Goal: Book appointment/travel/reservation

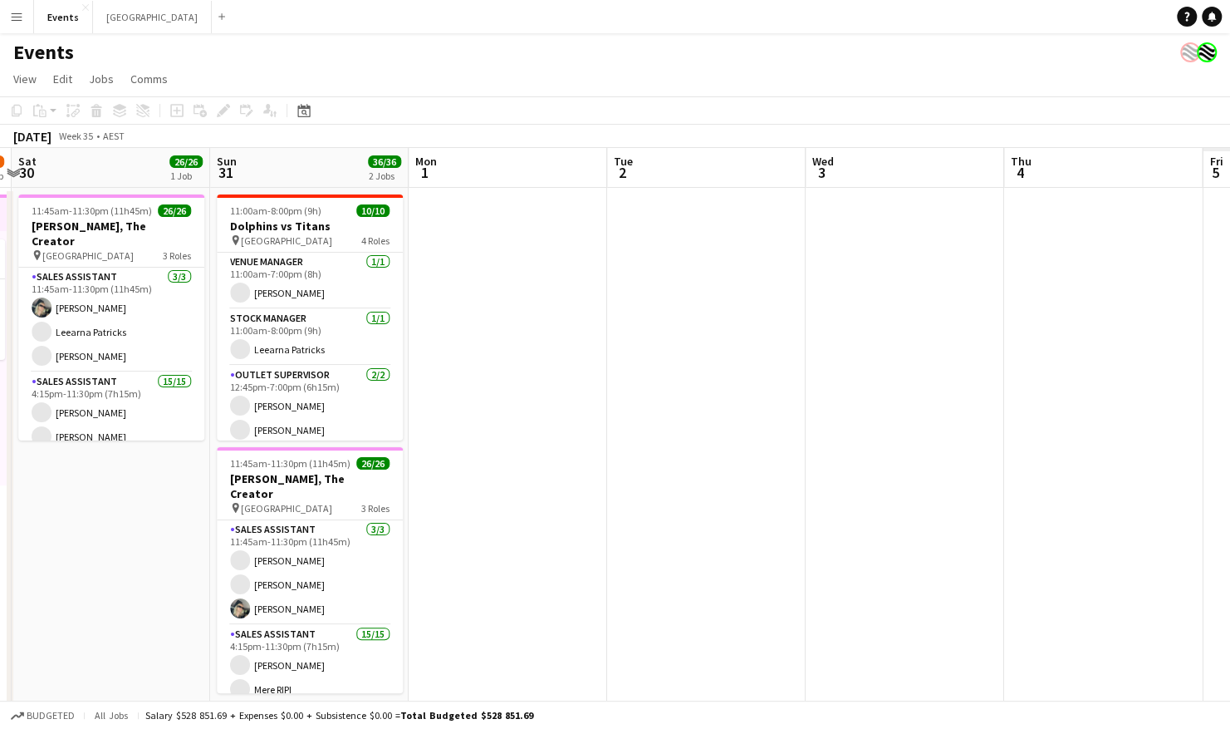
scroll to position [0, 454]
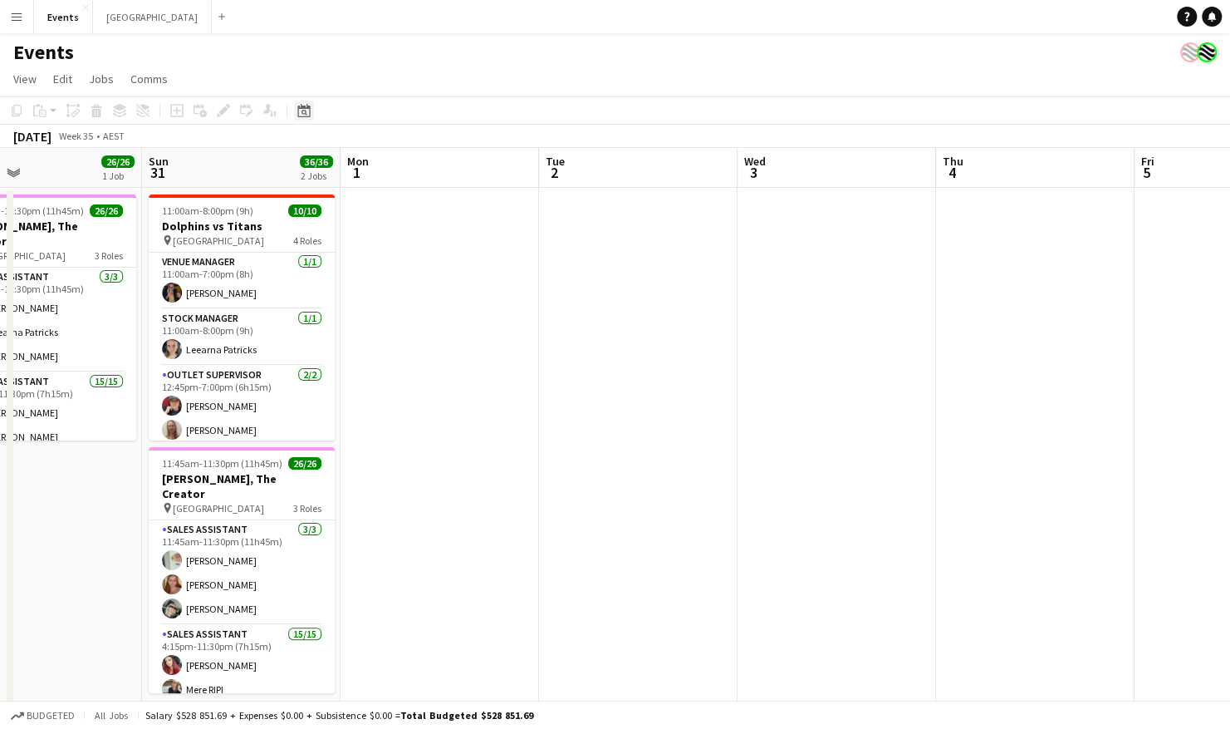
click at [308, 115] on icon "Date picker" at bounding box center [303, 110] width 13 height 13
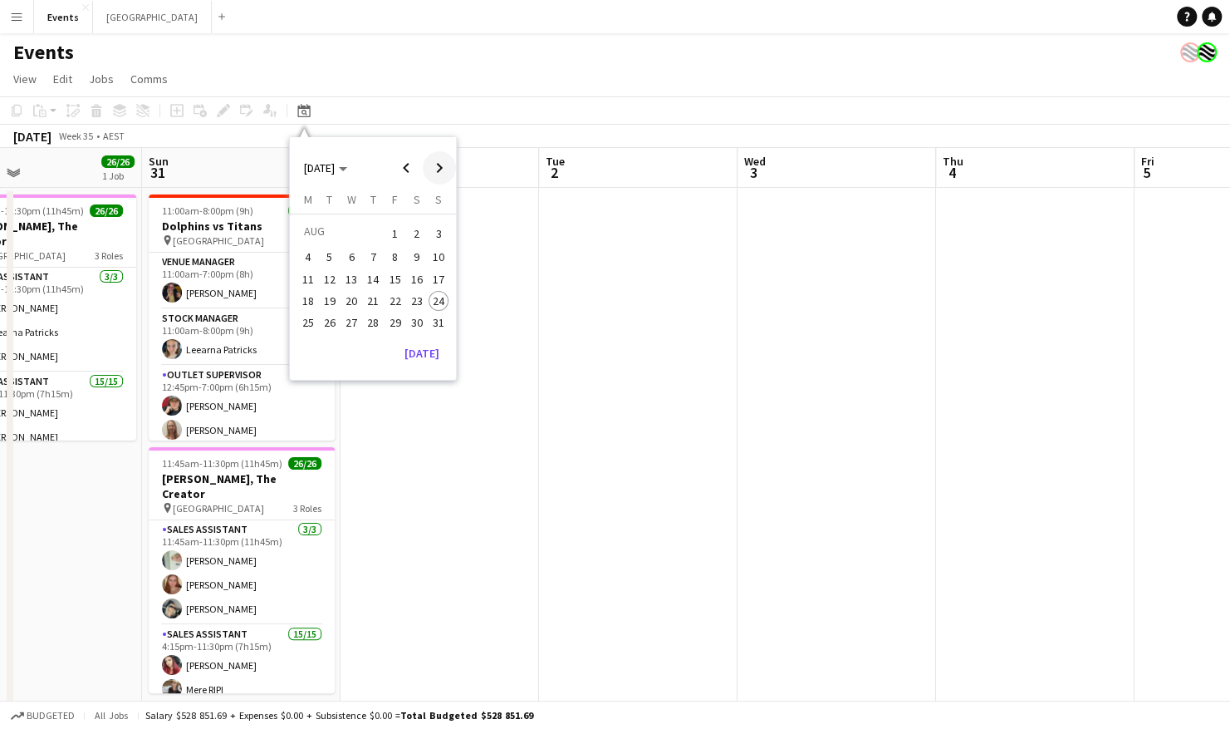
click at [435, 160] on span "Next month" at bounding box center [439, 167] width 33 height 33
click at [693, 359] on app-date-cell at bounding box center [638, 542] width 199 height 709
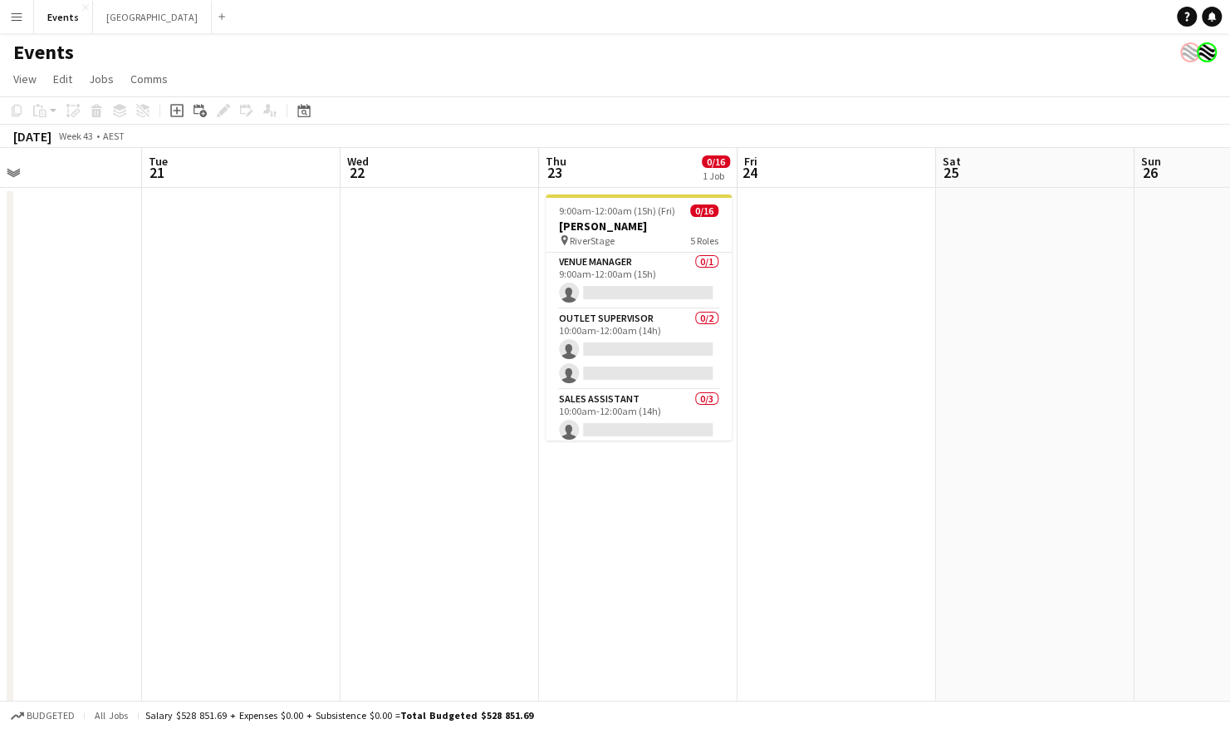
click at [625, 447] on app-date-cell "9:00am-12:00am (15h) (Fri) 0/16 [PERSON_NAME] pin RiverStage 5 Roles Venue Mana…" at bounding box center [638, 542] width 199 height 709
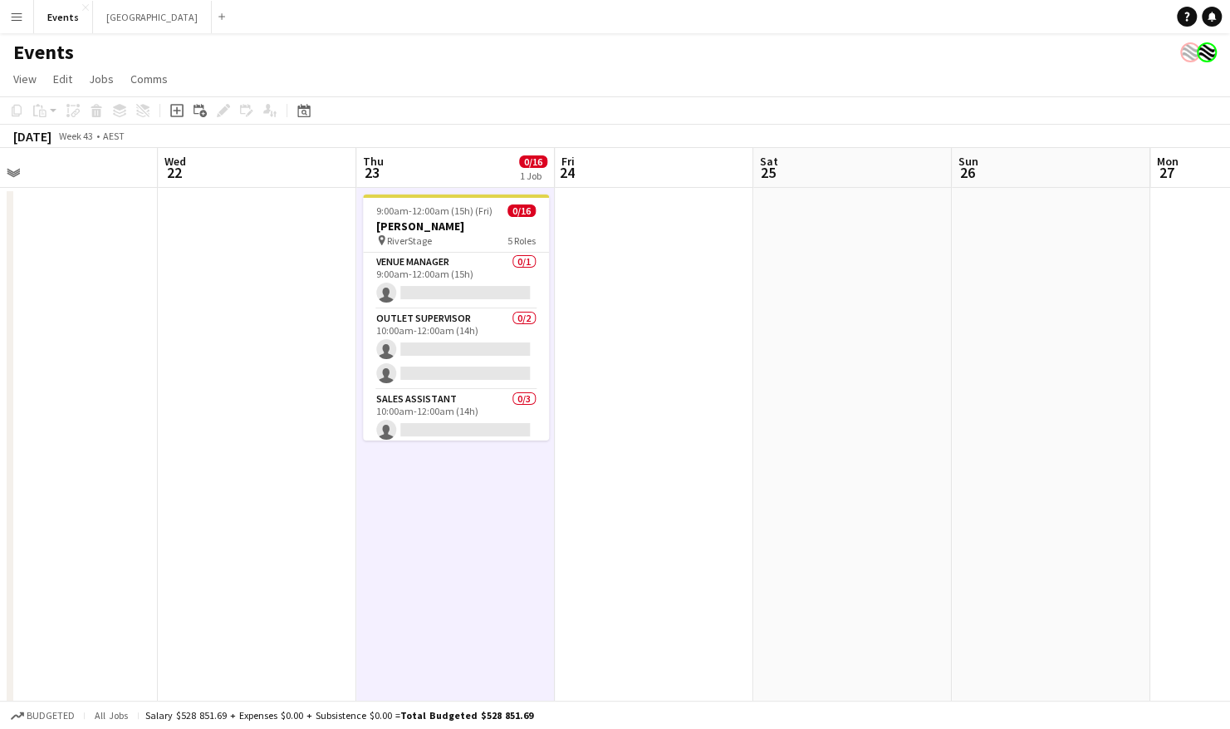
scroll to position [0, 658]
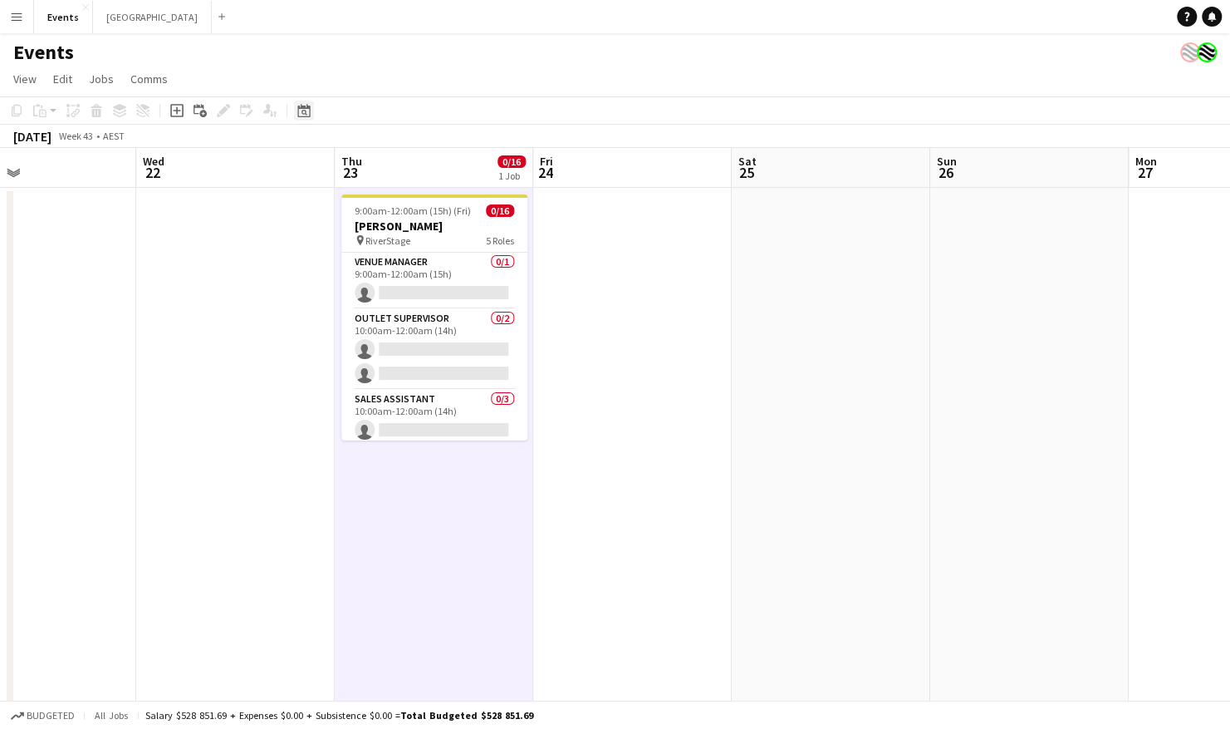
click at [307, 118] on div "Date picker" at bounding box center [304, 111] width 20 height 20
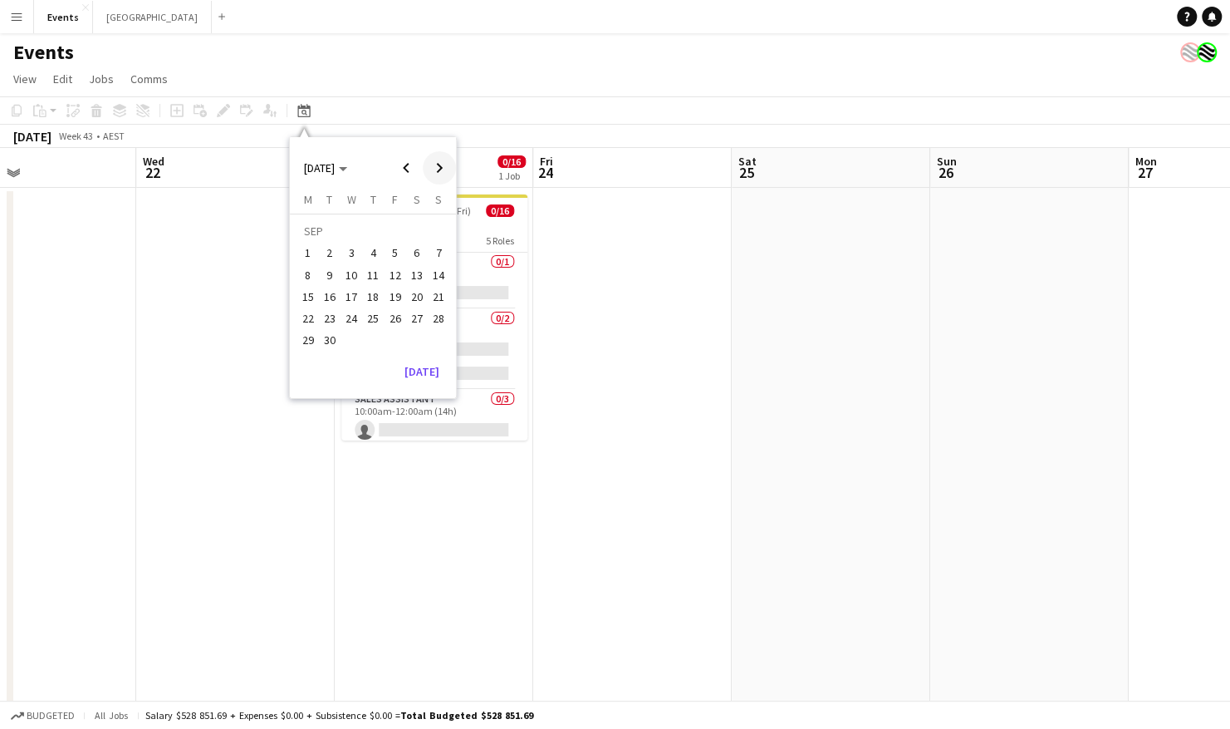
click at [435, 163] on span "Next month" at bounding box center [439, 167] width 33 height 33
click at [608, 400] on app-date-cell at bounding box center [632, 542] width 199 height 709
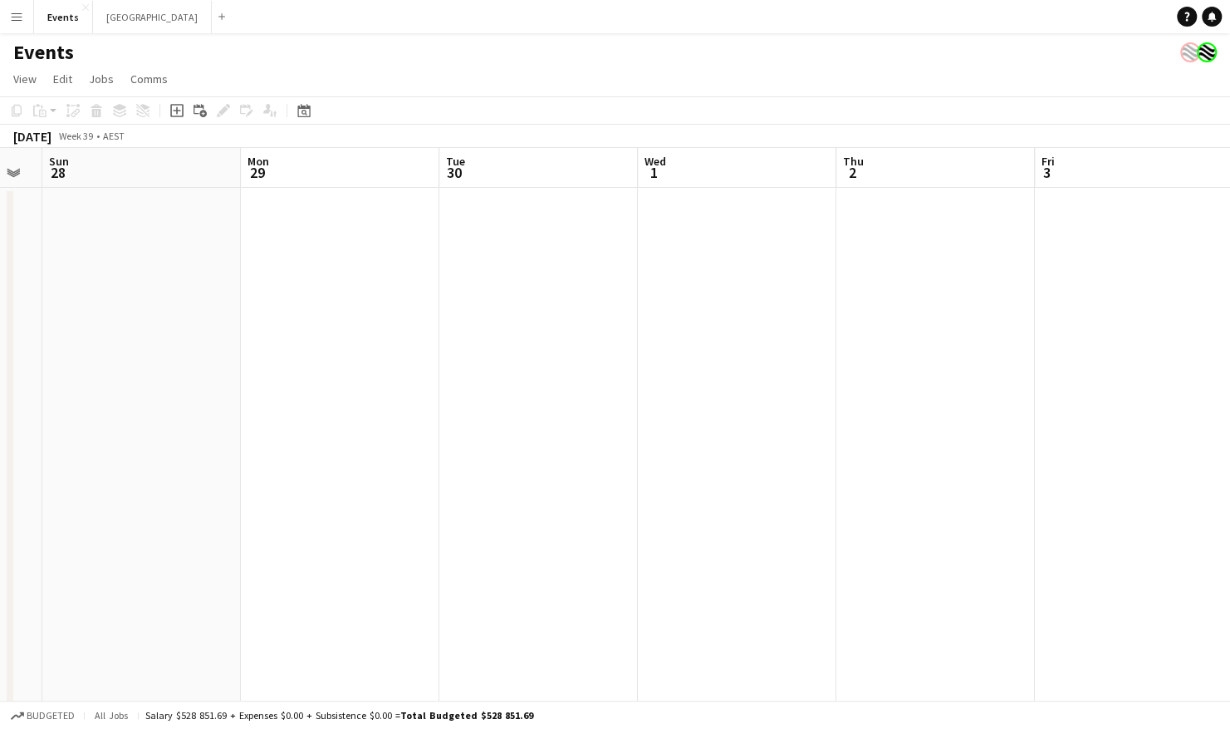
scroll to position [0, 354]
click at [306, 110] on icon "Date picker" at bounding box center [303, 110] width 13 height 13
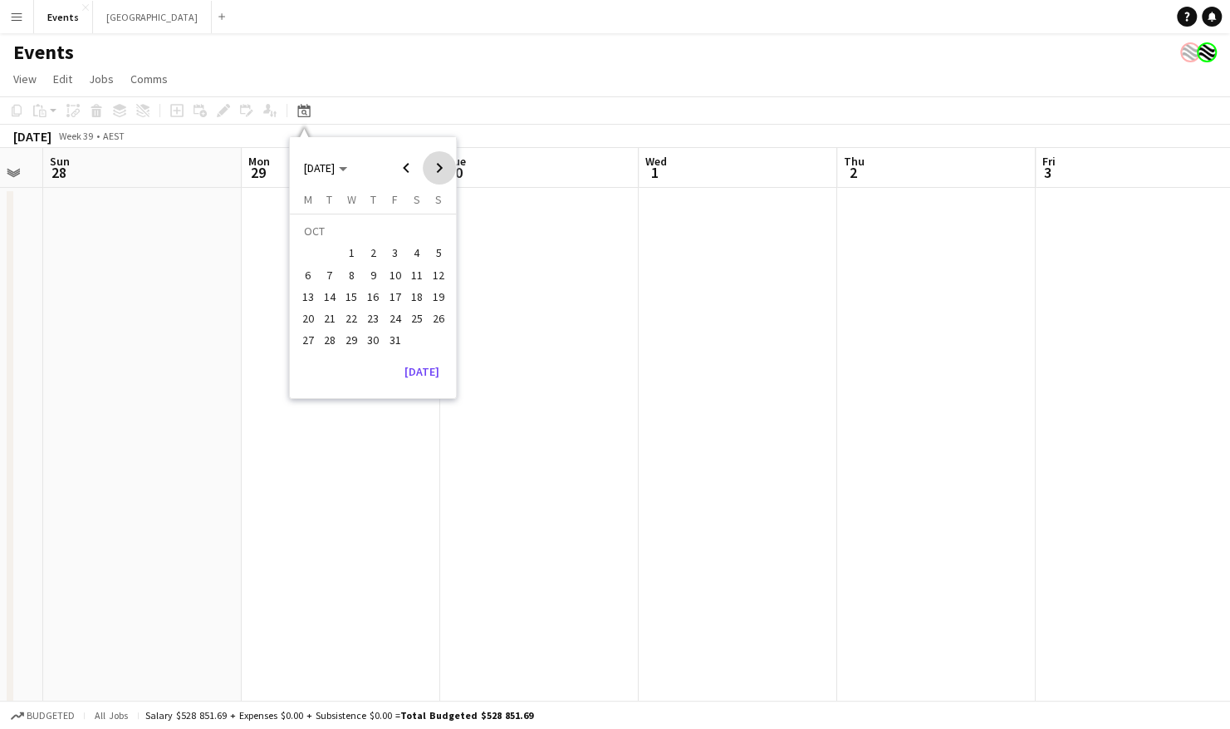
click at [441, 168] on span "Next month" at bounding box center [439, 167] width 33 height 33
click at [434, 165] on span "Next month" at bounding box center [439, 167] width 33 height 33
